Goal: Transaction & Acquisition: Download file/media

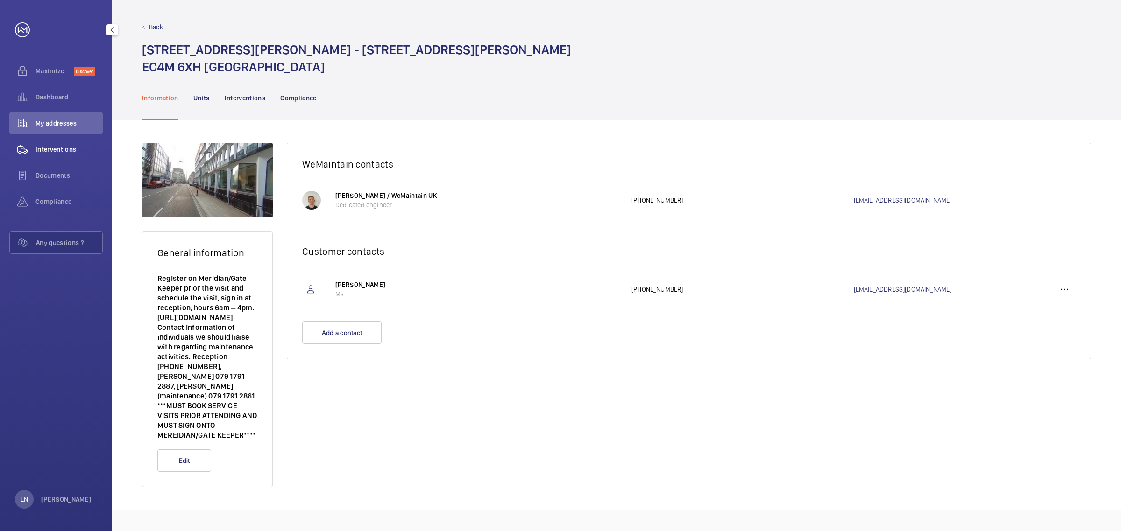
click at [64, 147] on span "Interventions" at bounding box center [68, 149] width 67 height 9
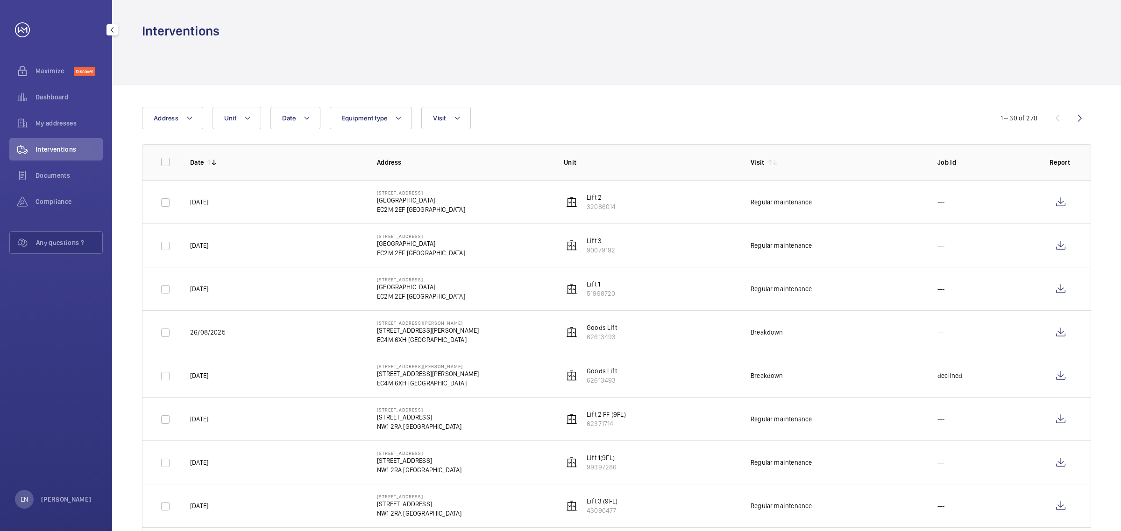
click at [36, 162] on div "Interventions" at bounding box center [55, 151] width 93 height 26
click at [41, 154] on div "Interventions" at bounding box center [55, 149] width 93 height 22
click at [67, 145] on span "Interventions" at bounding box center [68, 149] width 67 height 9
click at [49, 100] on span "Dashboard" at bounding box center [68, 96] width 67 height 9
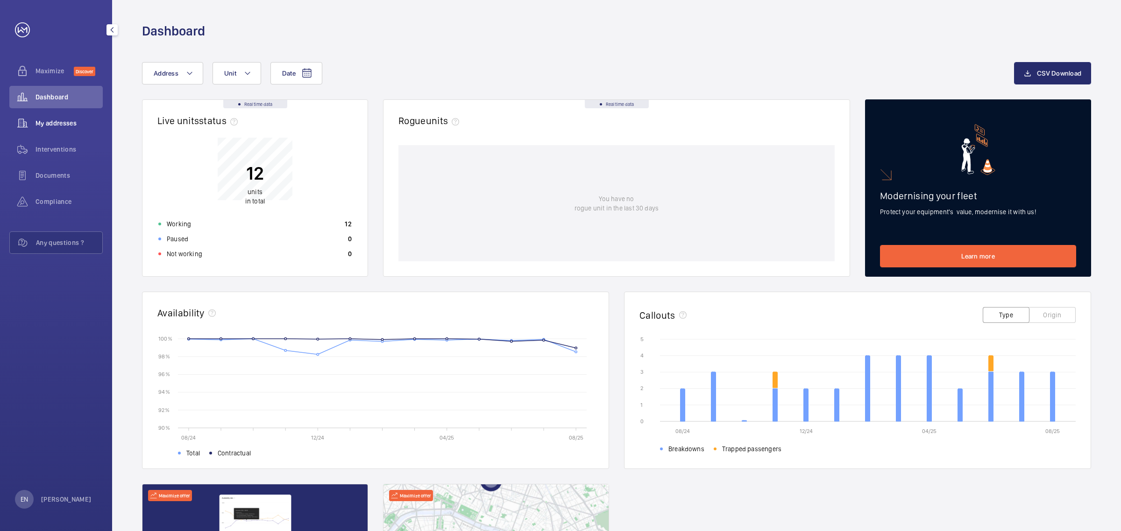
click at [54, 125] on span "My addresses" at bounding box center [68, 123] width 67 height 9
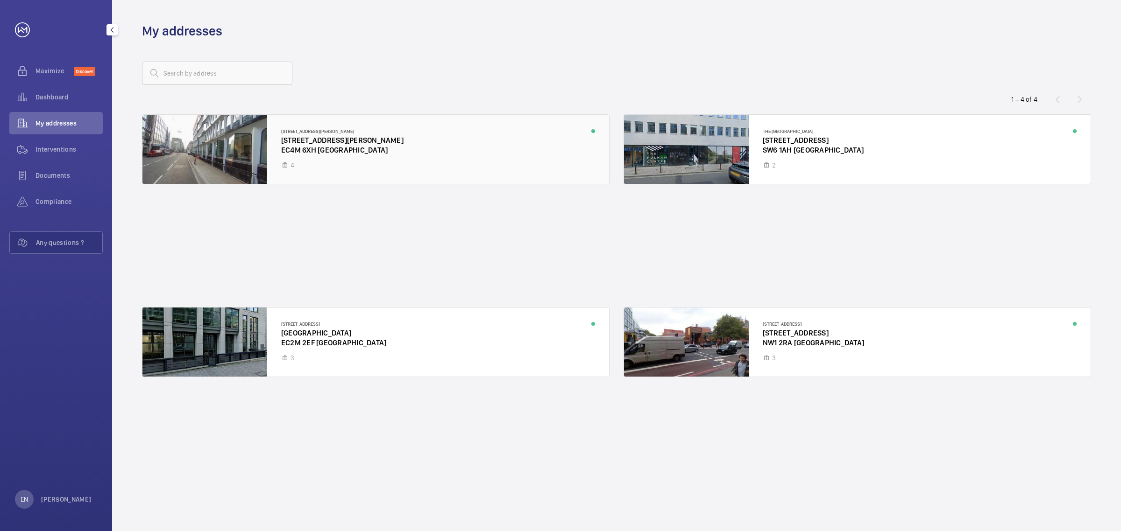
click at [208, 136] on div at bounding box center [375, 149] width 467 height 69
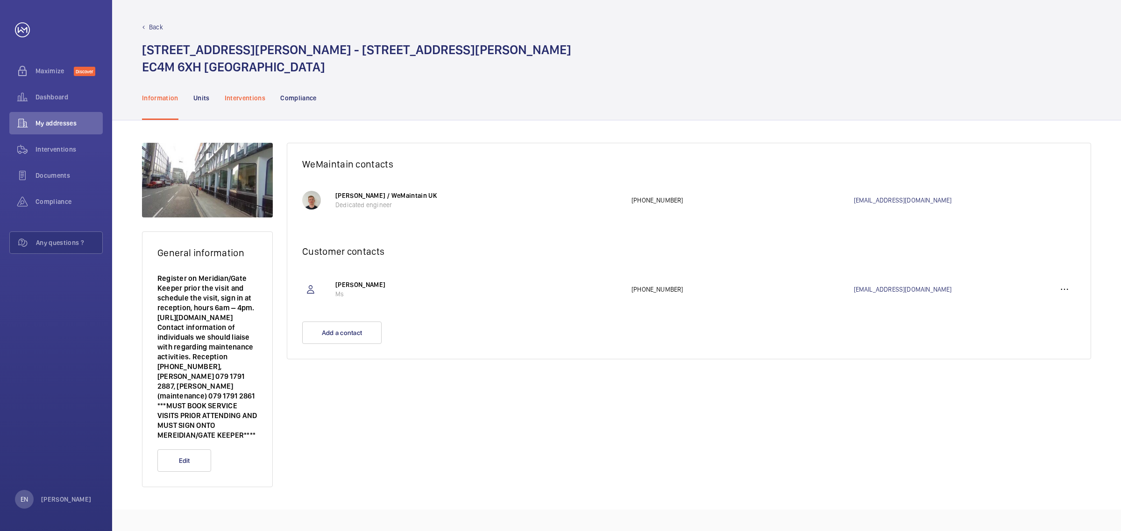
click at [238, 96] on p "Interventions" at bounding box center [245, 97] width 41 height 9
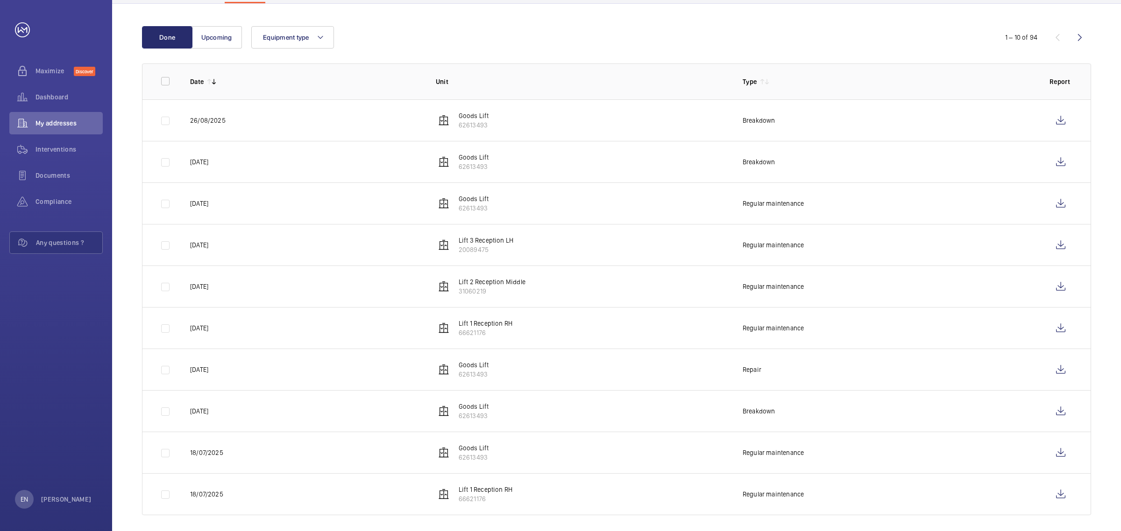
scroll to position [124, 0]
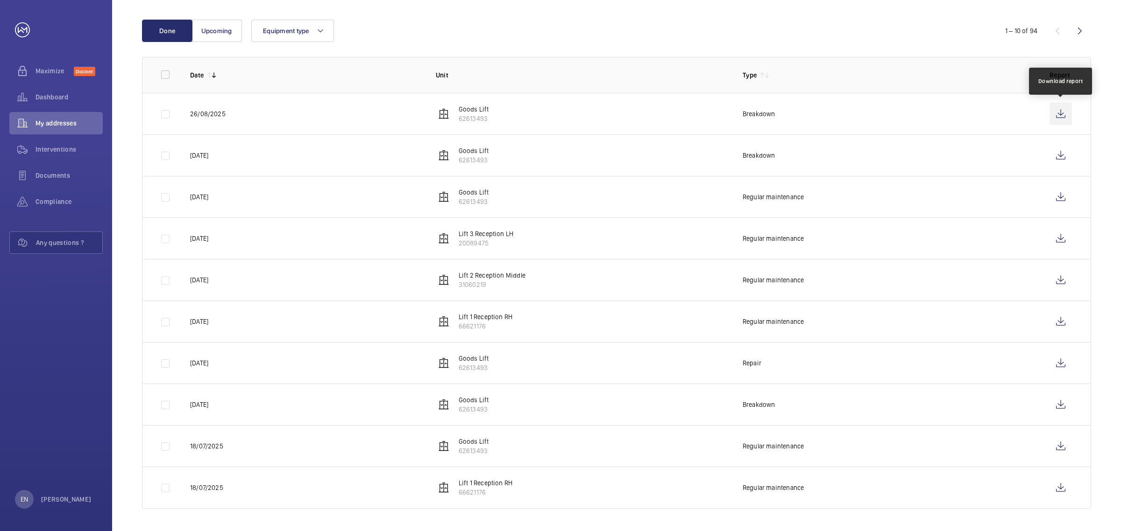
click at [1063, 119] on wm-front-icon-button at bounding box center [1060, 114] width 22 height 22
click at [1059, 157] on wm-front-icon-button at bounding box center [1060, 155] width 22 height 22
click at [1057, 405] on wm-front-icon-button at bounding box center [1060, 405] width 22 height 22
click at [1070, 365] on wm-front-icon-button at bounding box center [1060, 363] width 22 height 22
click at [1061, 404] on wm-front-icon-button at bounding box center [1060, 405] width 22 height 22
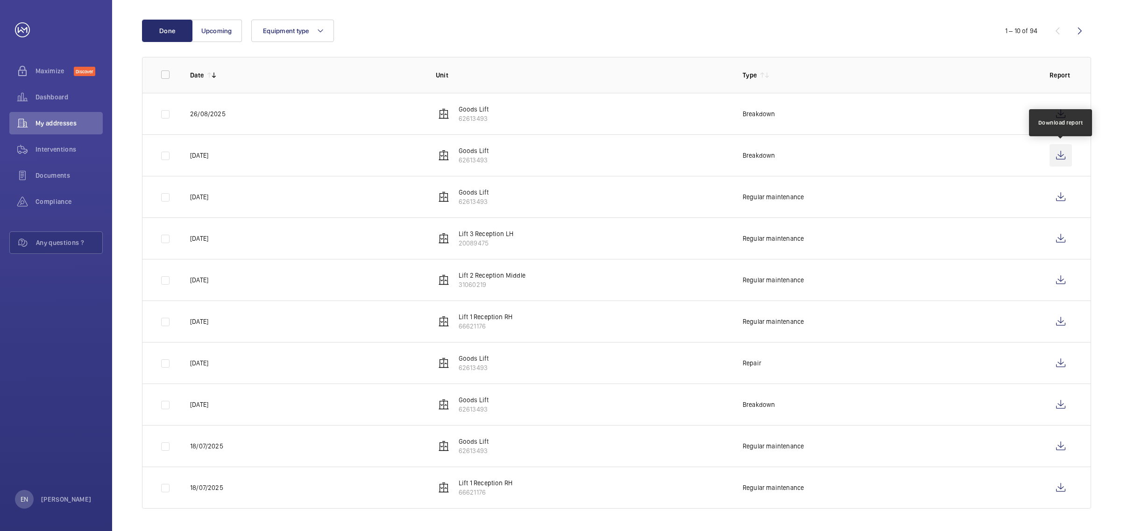
click at [1060, 150] on wm-front-icon-button at bounding box center [1060, 155] width 22 height 22
